Goal: Task Accomplishment & Management: Manage account settings

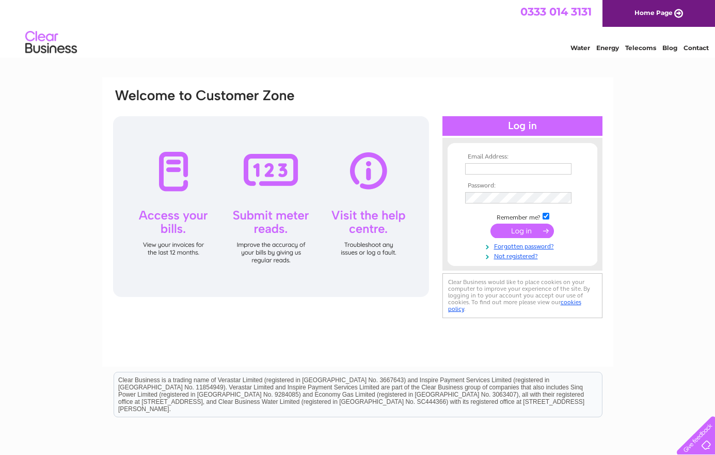
type input "Hertford@naturaltherapycentre.co.uk"
click at [527, 232] on input "submit" at bounding box center [523, 231] width 64 height 14
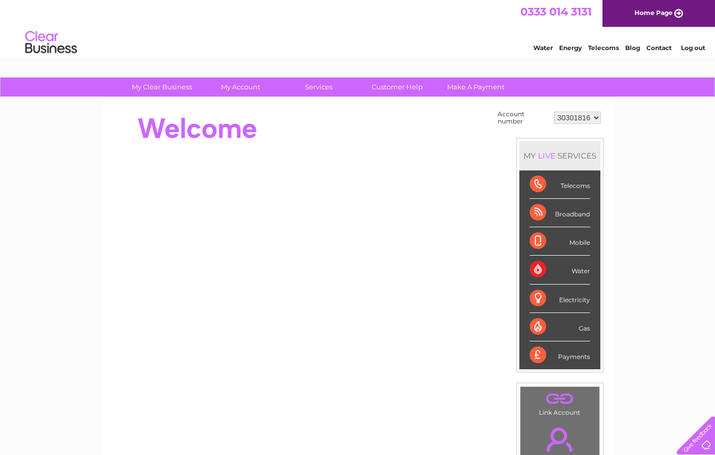
click at [570, 185] on div "Telecoms" at bounding box center [560, 184] width 60 height 28
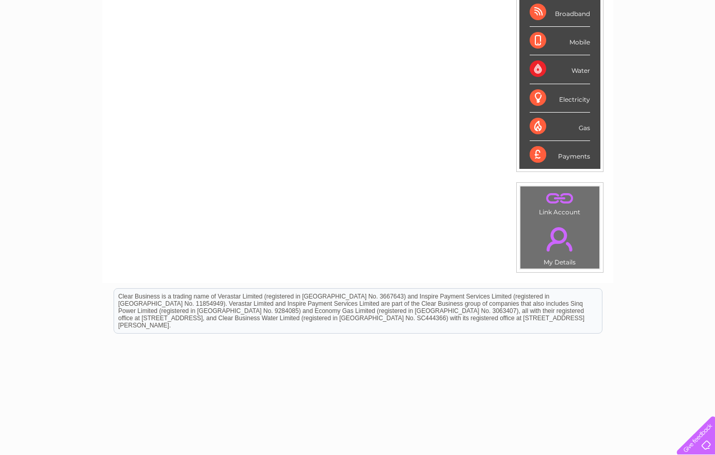
scroll to position [213, 0]
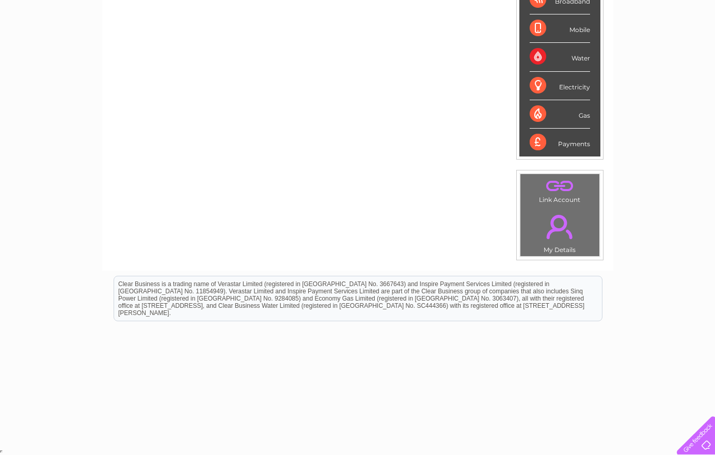
click at [553, 245] on link "." at bounding box center [560, 227] width 74 height 36
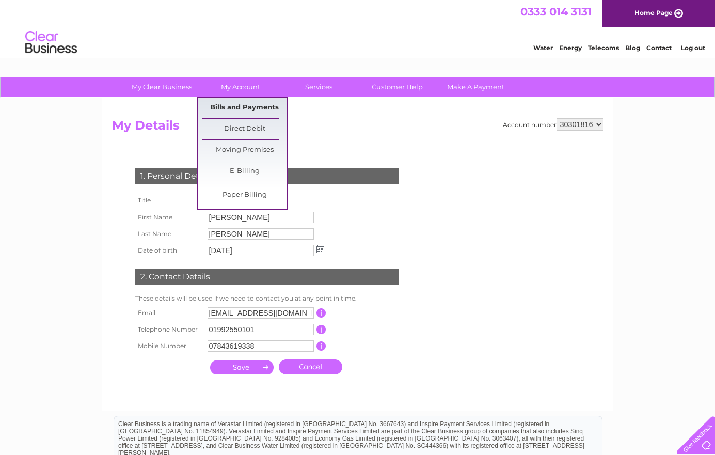
click at [244, 102] on link "Bills and Payments" at bounding box center [244, 108] width 85 height 21
click at [242, 105] on link "Bills and Payments" at bounding box center [244, 108] width 85 height 21
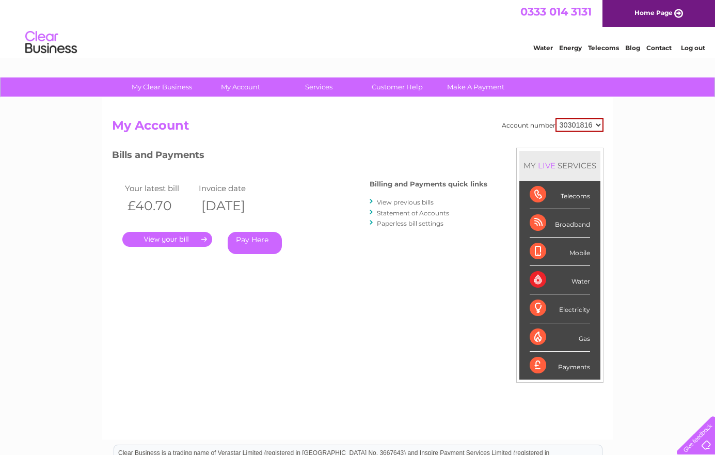
click at [400, 215] on link "Statement of Accounts" at bounding box center [413, 213] width 72 height 8
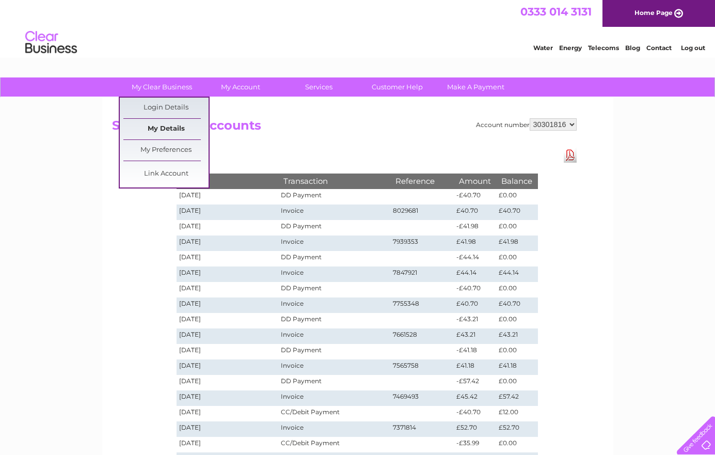
click at [178, 125] on link "My Details" at bounding box center [165, 129] width 85 height 21
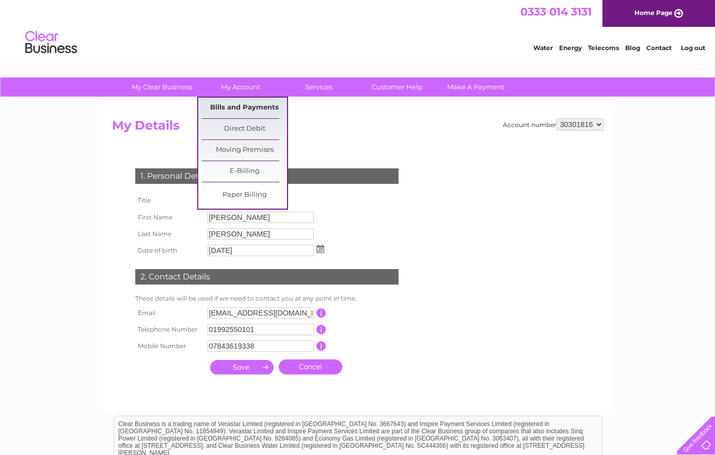
click at [244, 107] on link "Bills and Payments" at bounding box center [244, 108] width 85 height 21
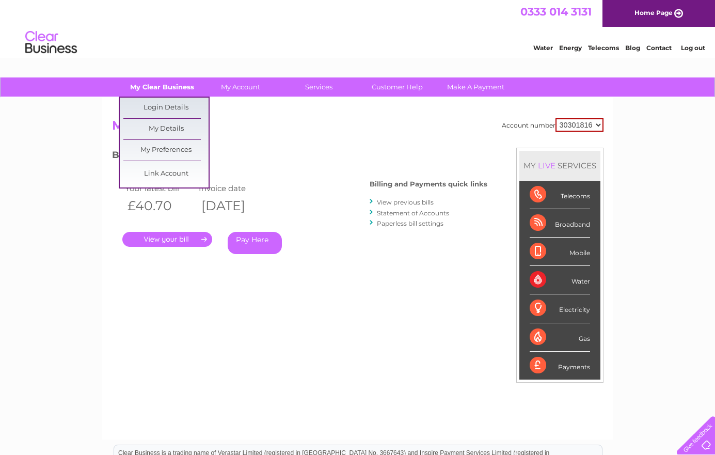
drag, startPoint x: 329, startPoint y: 229, endPoint x: 165, endPoint y: 89, distance: 215.1
click at [165, 89] on link "My Clear Business" at bounding box center [161, 86] width 85 height 19
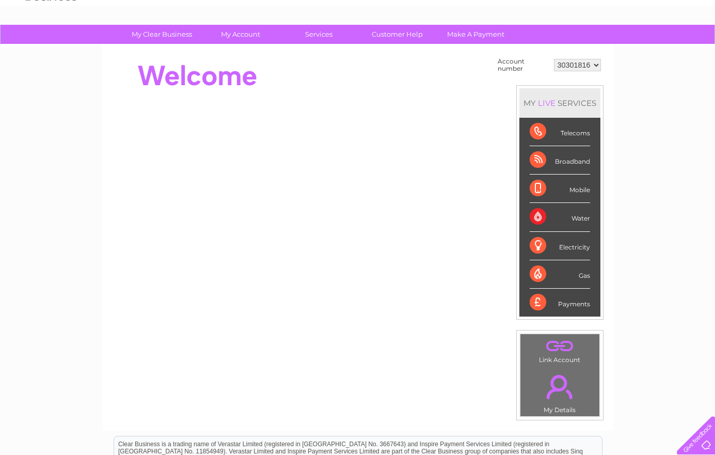
scroll to position [52, 0]
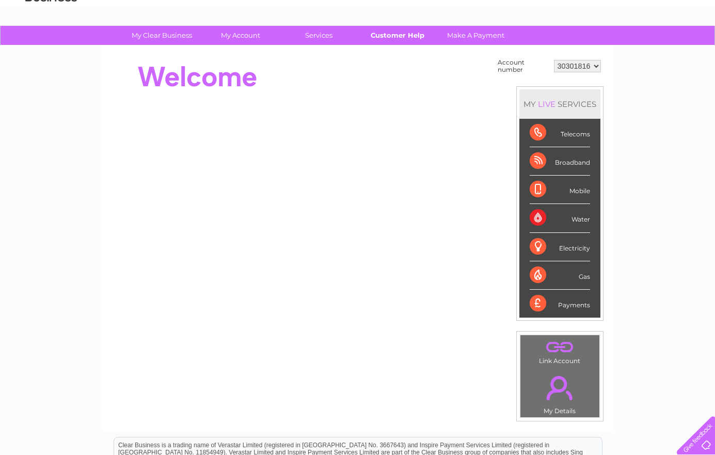
click at [394, 36] on link "Customer Help" at bounding box center [397, 35] width 85 height 19
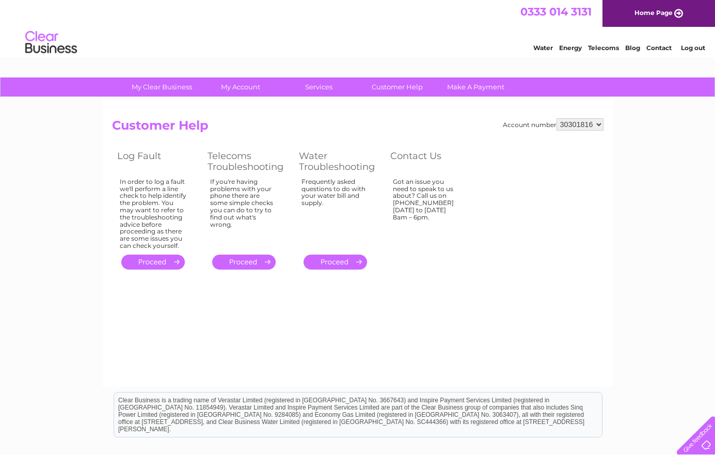
click at [661, 46] on link "Contact" at bounding box center [659, 48] width 25 height 8
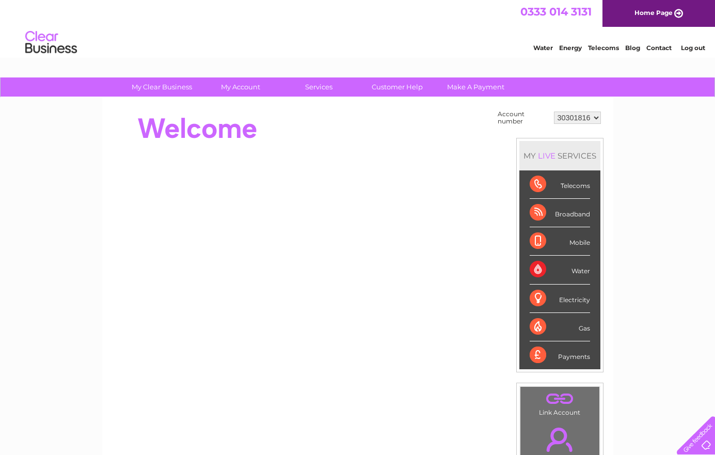
click at [577, 183] on div "Telecoms" at bounding box center [560, 184] width 60 height 28
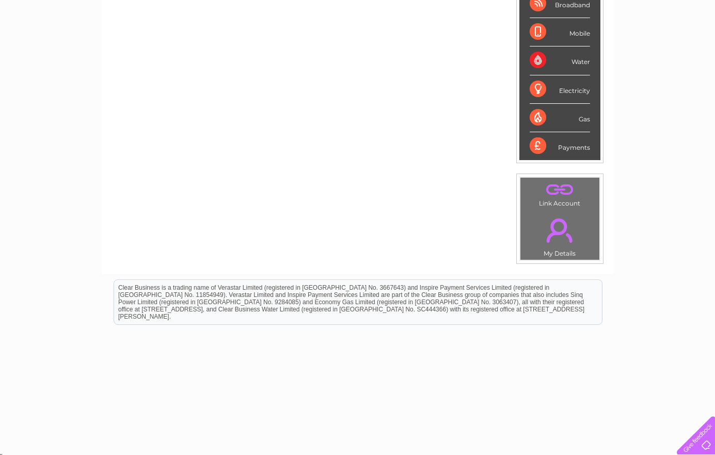
scroll to position [213, 0]
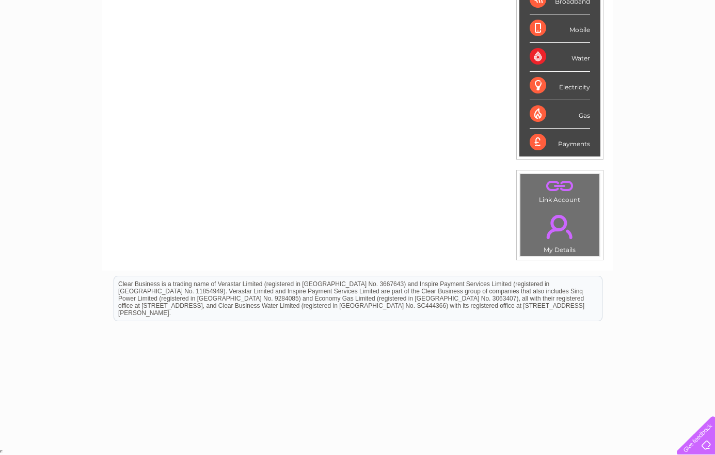
click at [552, 232] on link "." at bounding box center [560, 227] width 74 height 36
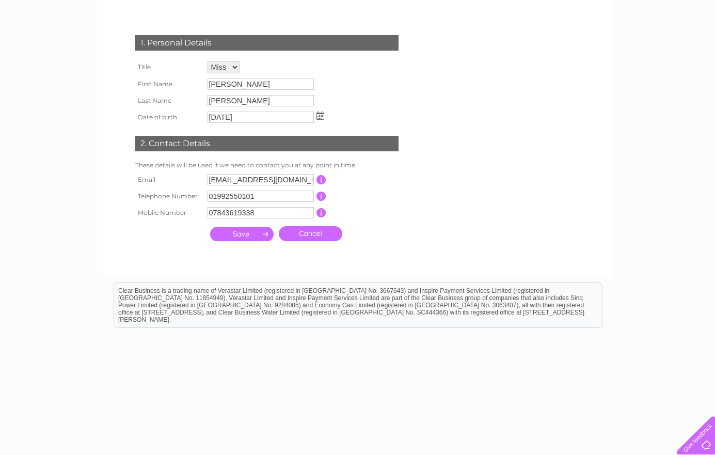
scroll to position [140, 0]
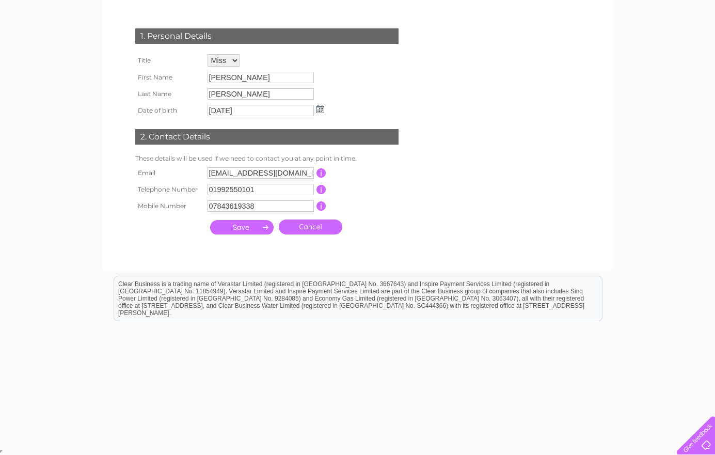
click at [253, 228] on input "submit" at bounding box center [242, 227] width 64 height 14
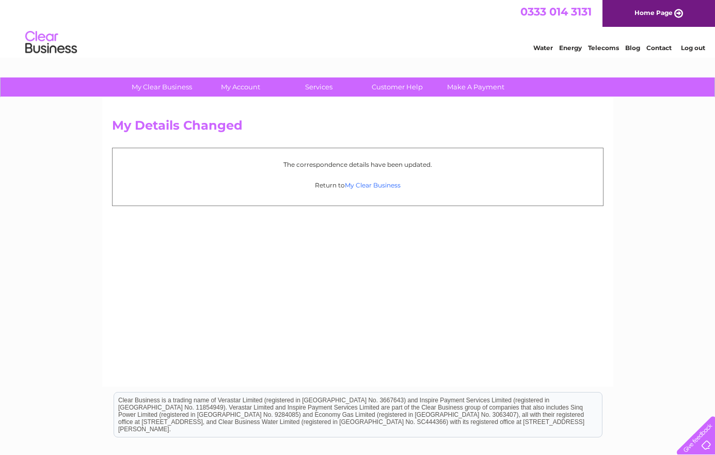
click at [376, 185] on link "My Clear Business" at bounding box center [373, 185] width 56 height 8
